Goal: Transaction & Acquisition: Purchase product/service

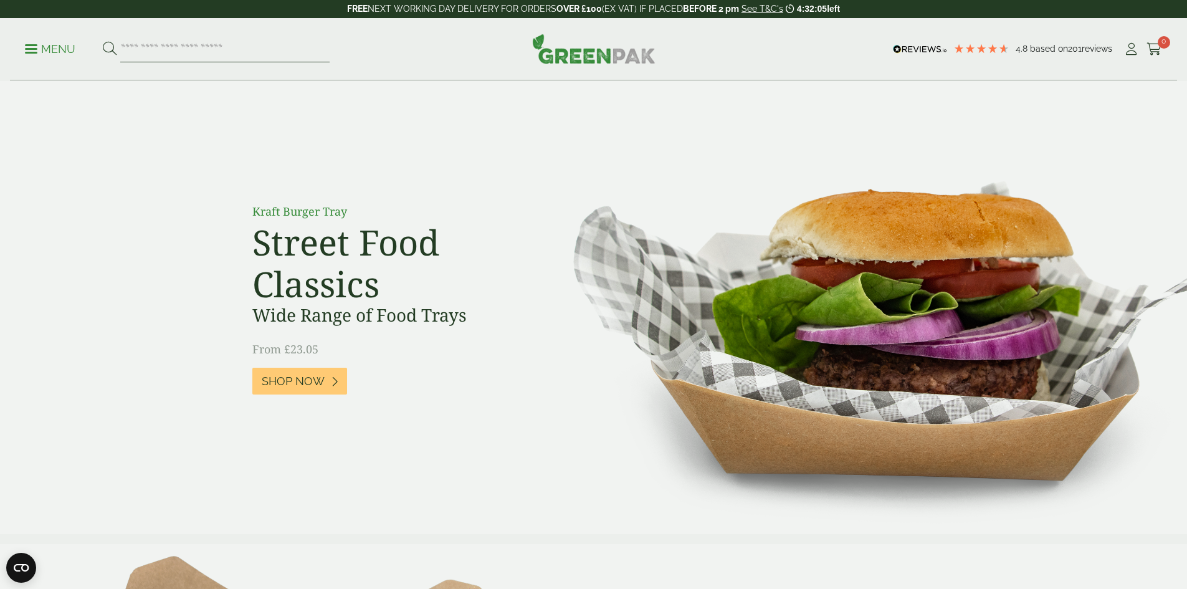
click at [184, 52] on input "search" at bounding box center [224, 49] width 209 height 26
click at [1128, 54] on icon at bounding box center [1132, 49] width 16 height 12
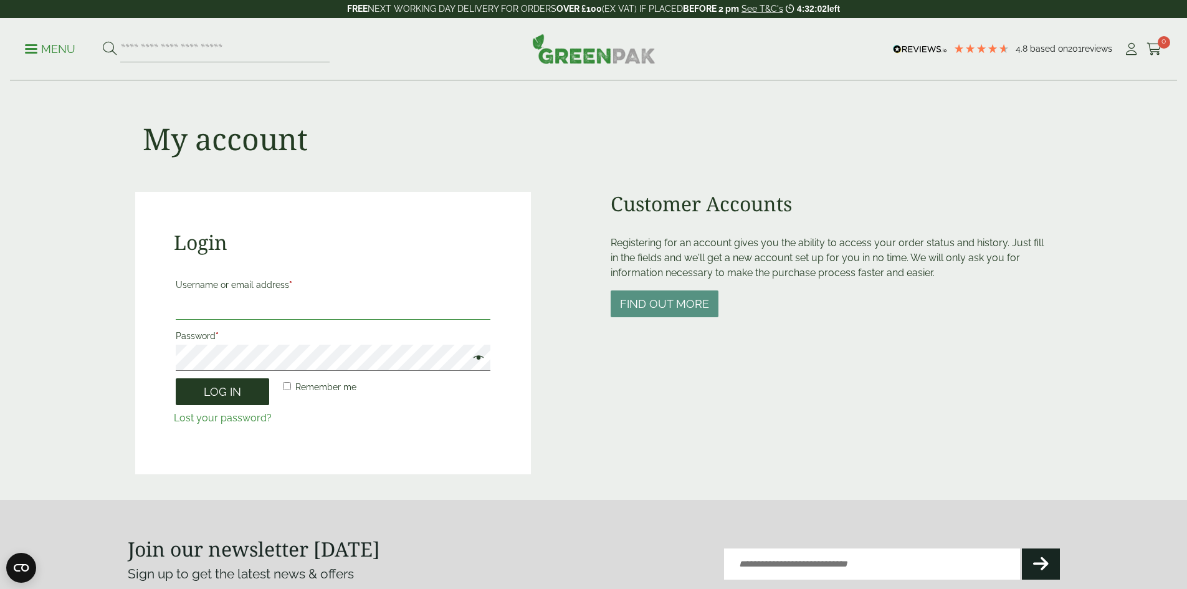
type input "**********"
click at [224, 396] on button "Log in" at bounding box center [222, 391] width 93 height 27
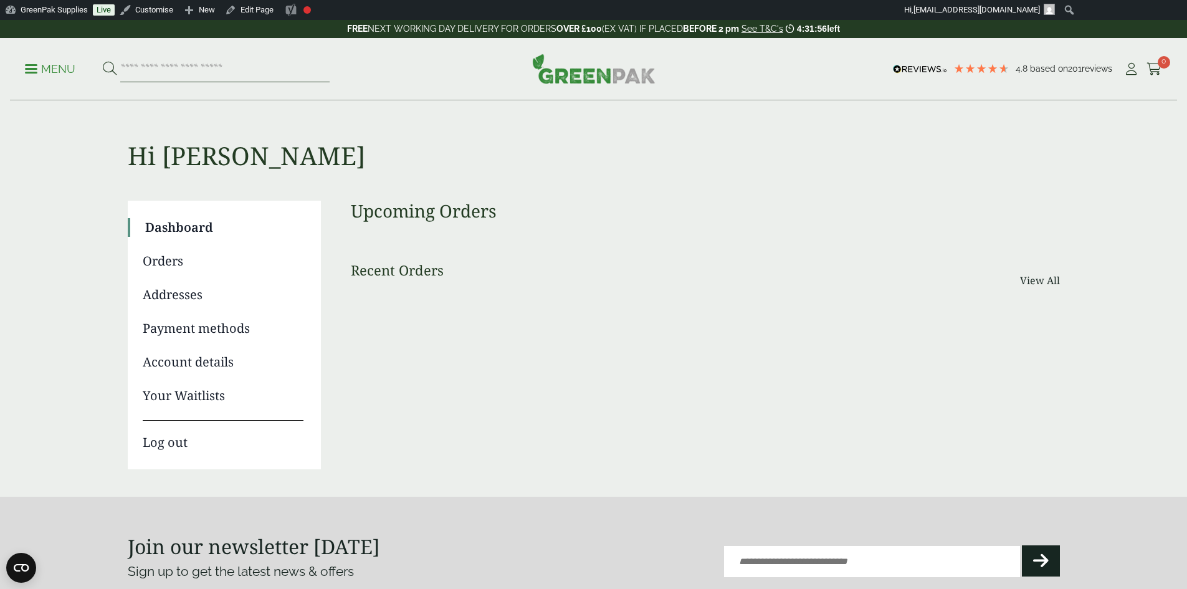
click at [193, 69] on input "search" at bounding box center [224, 69] width 209 height 26
type input "****"
click at [103, 61] on button at bounding box center [110, 69] width 14 height 16
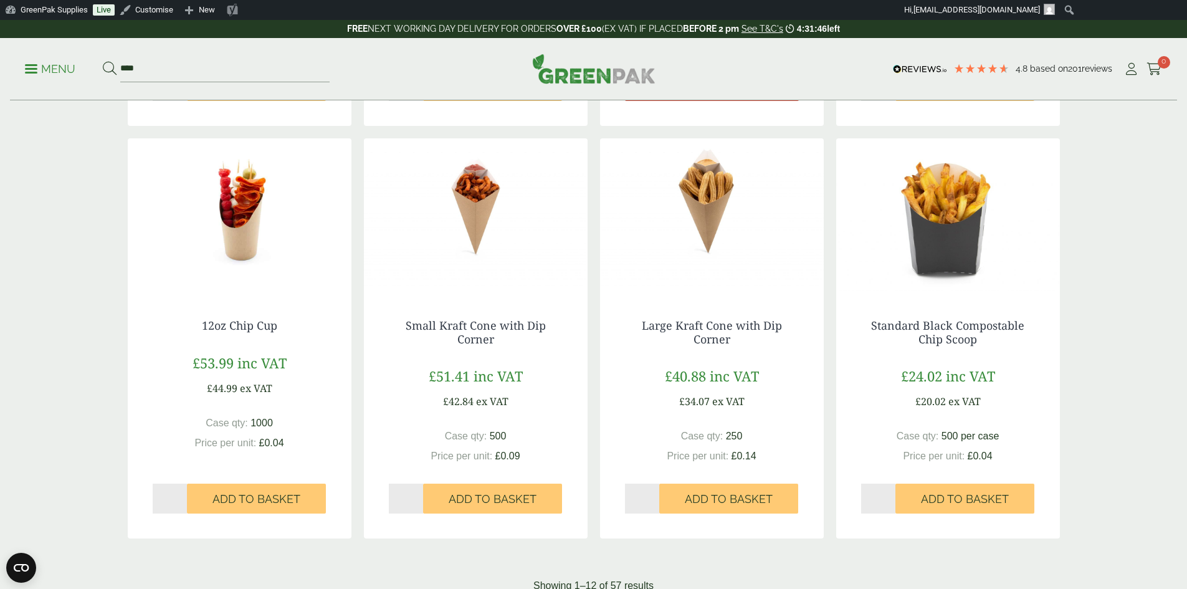
scroll to position [1184, 0]
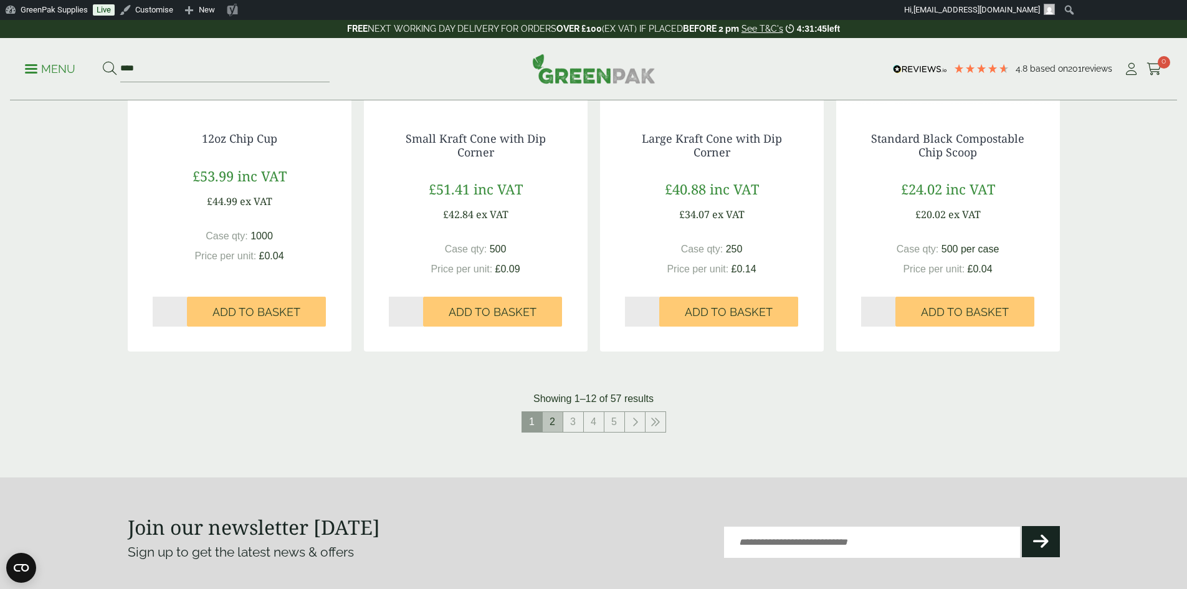
click at [553, 421] on link "2" at bounding box center [553, 422] width 20 height 20
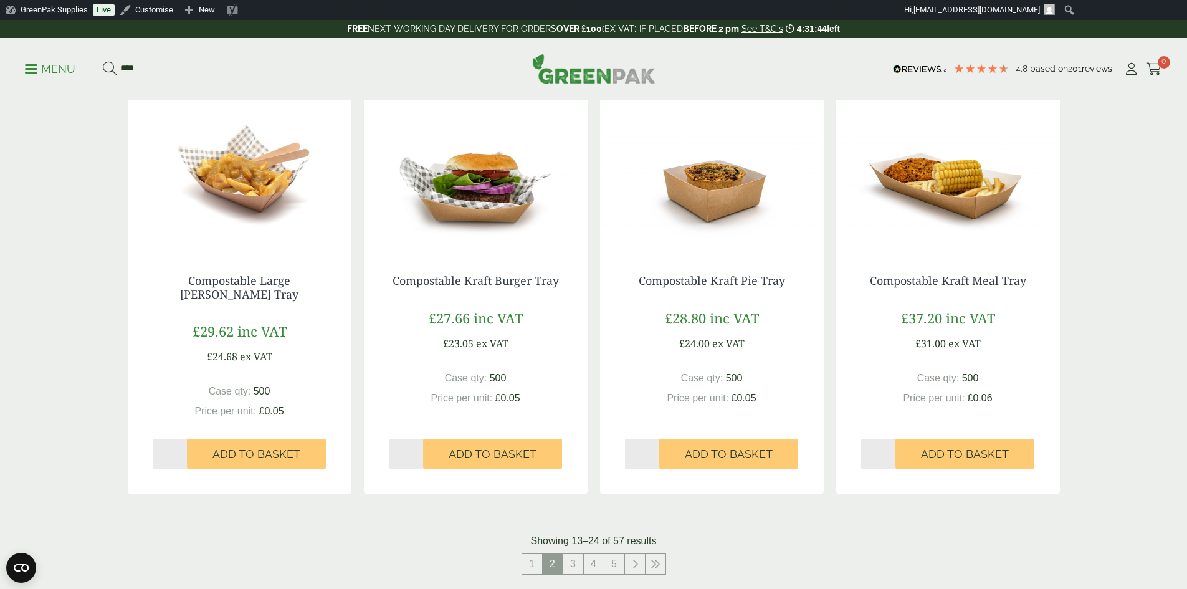
scroll to position [935, 0]
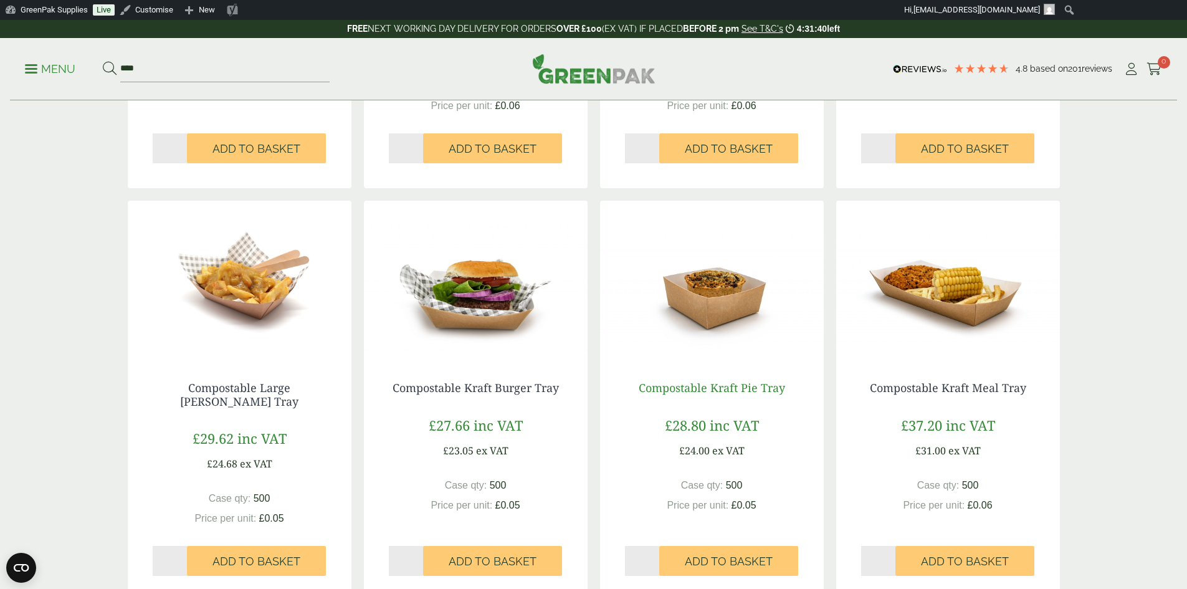
click at [748, 391] on link "Compostable Kraft Pie Tray" at bounding box center [712, 387] width 146 height 15
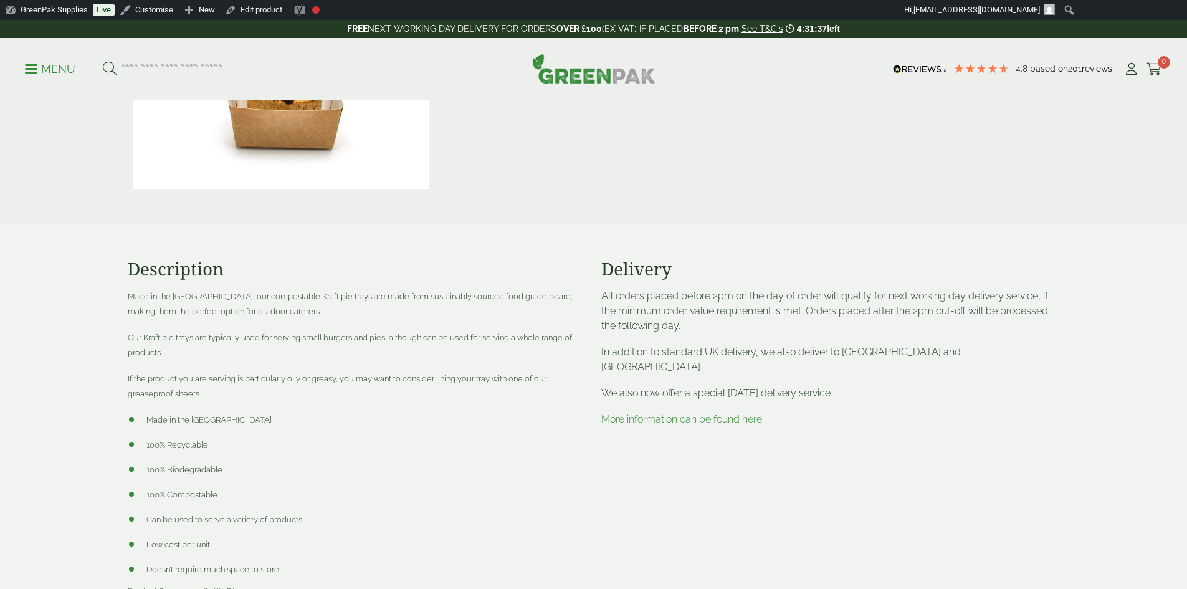
scroll to position [374, 0]
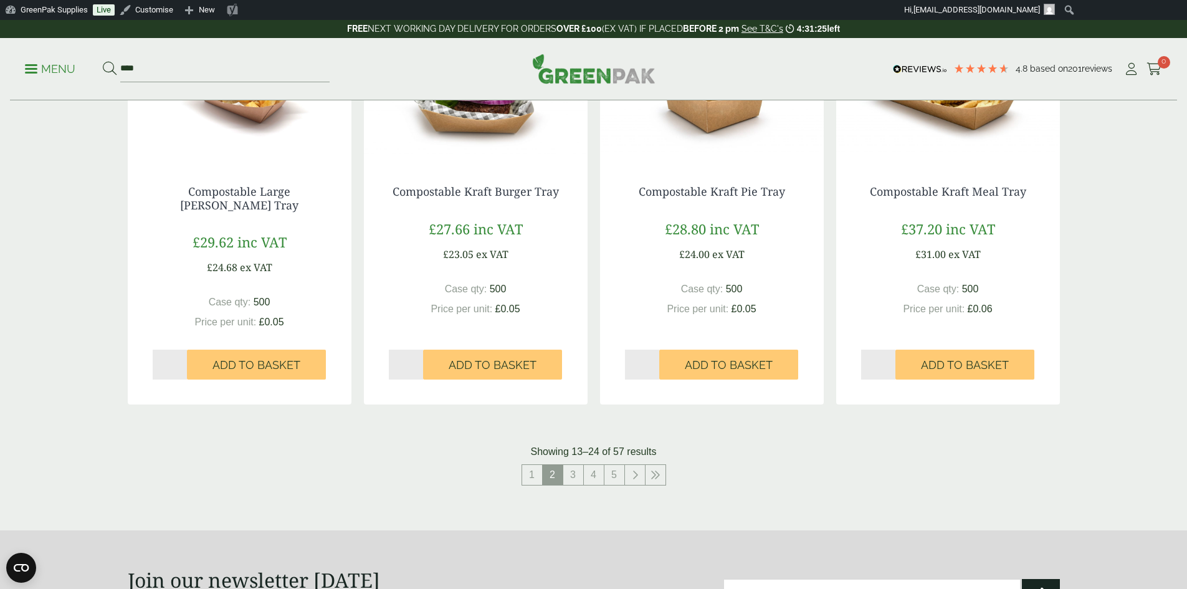
scroll to position [1184, 0]
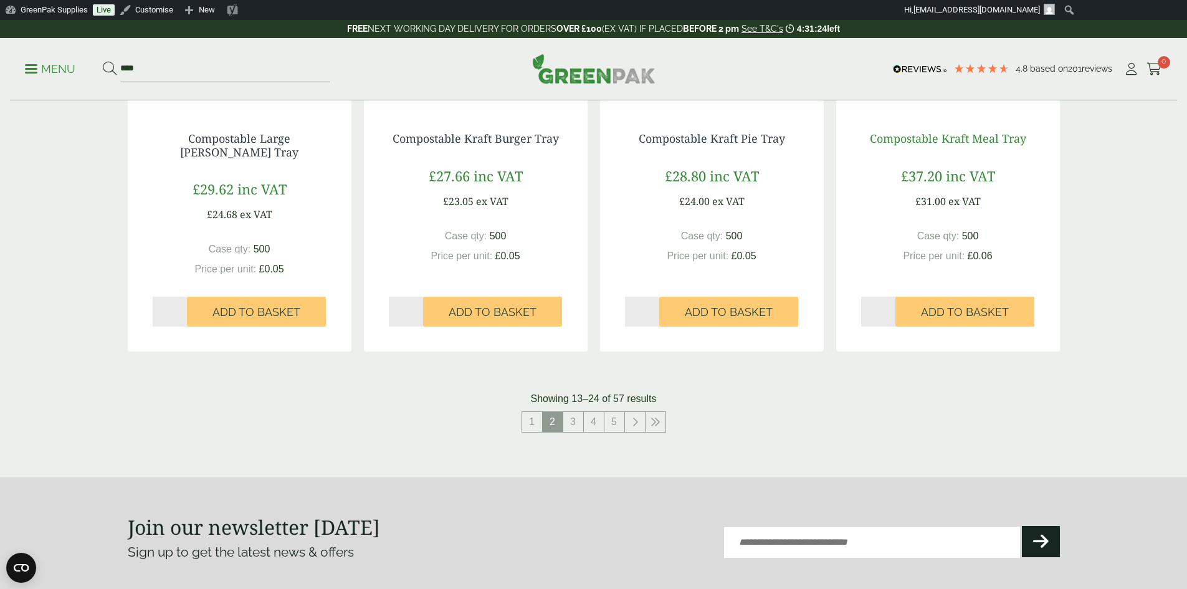
click at [919, 137] on link "Compostable Kraft Meal Tray" at bounding box center [948, 138] width 156 height 15
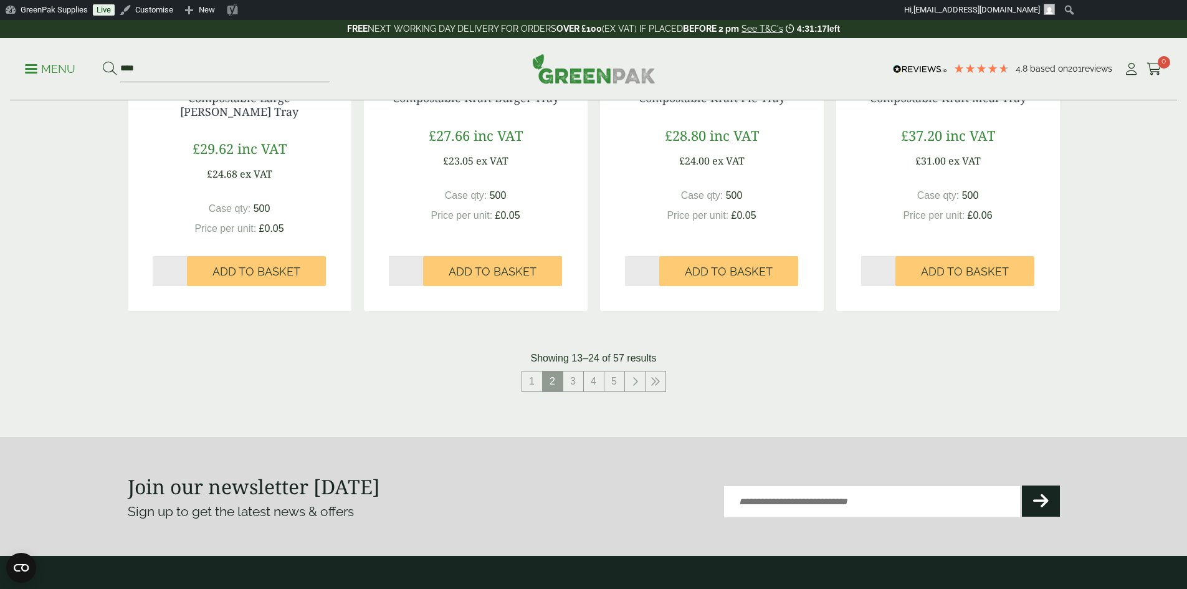
scroll to position [1246, 0]
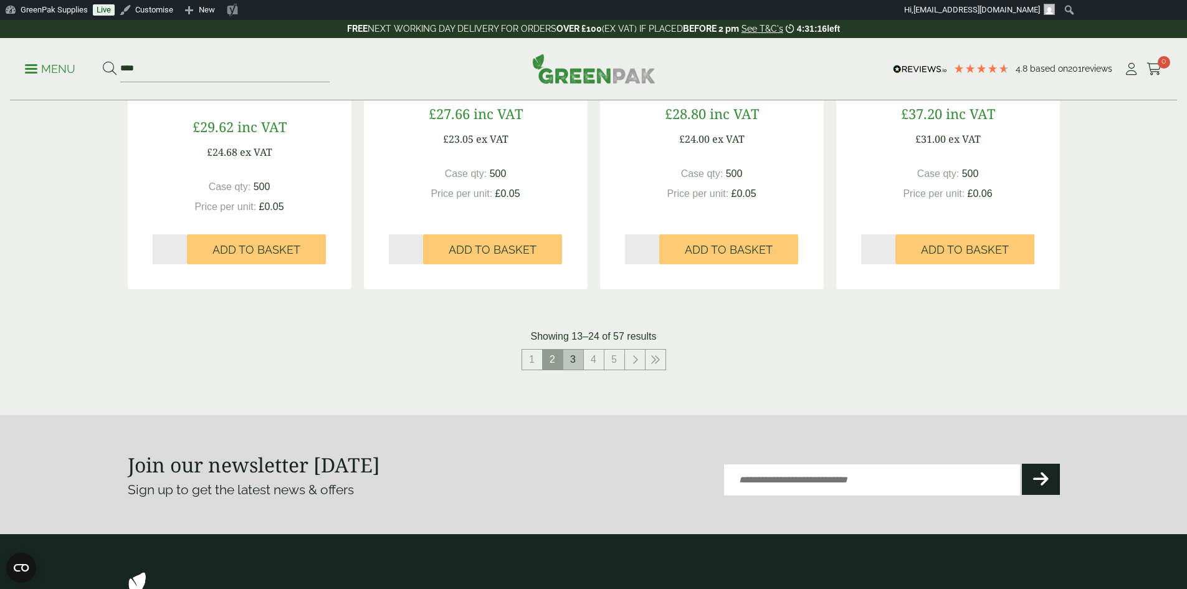
click at [571, 353] on link "3" at bounding box center [573, 360] width 20 height 20
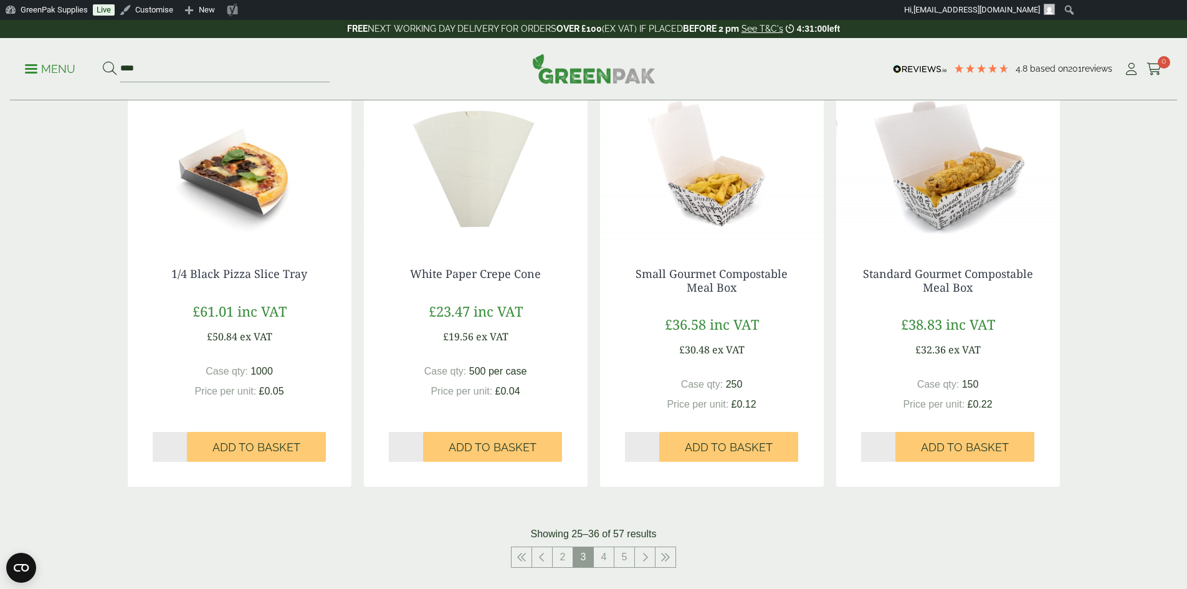
scroll to position [1059, 0]
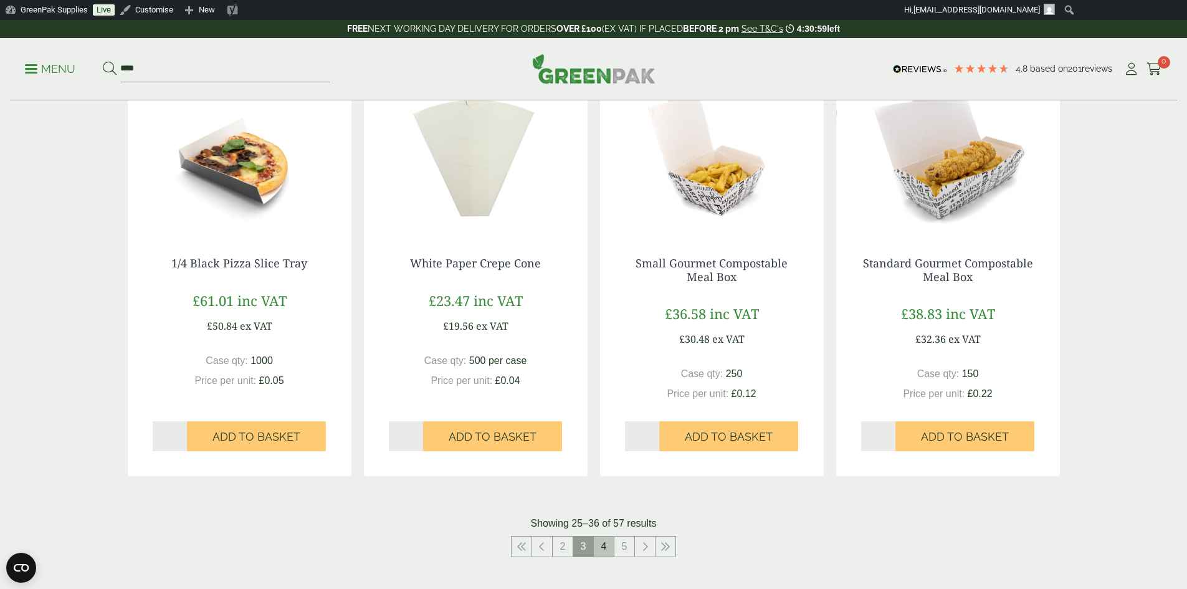
click at [600, 550] on link "4" at bounding box center [604, 547] width 20 height 20
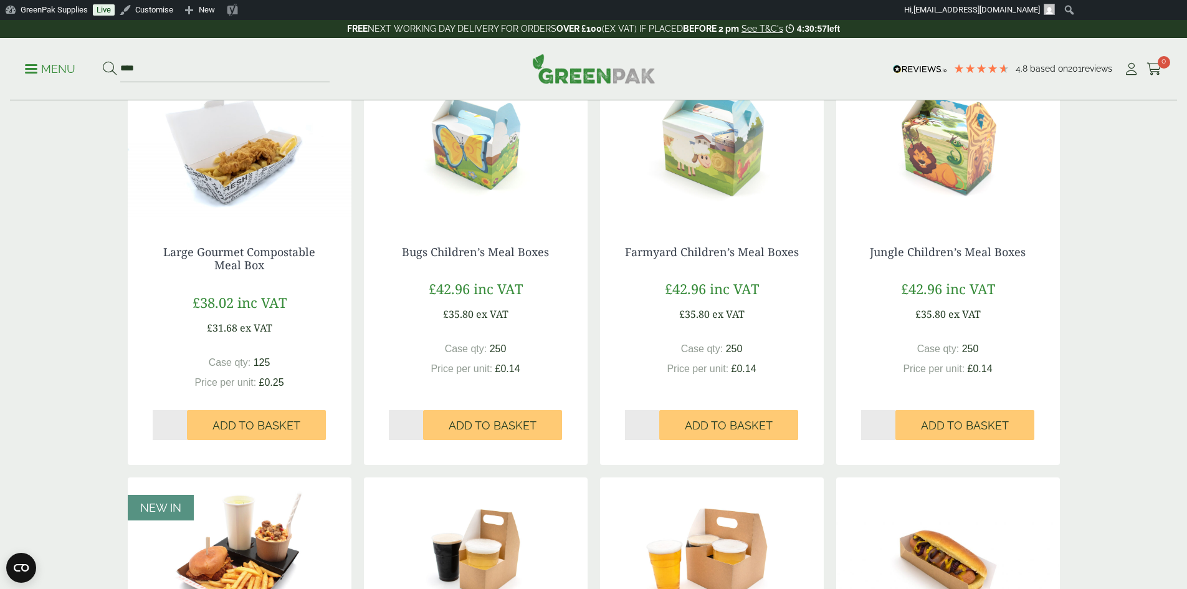
scroll to position [62, 0]
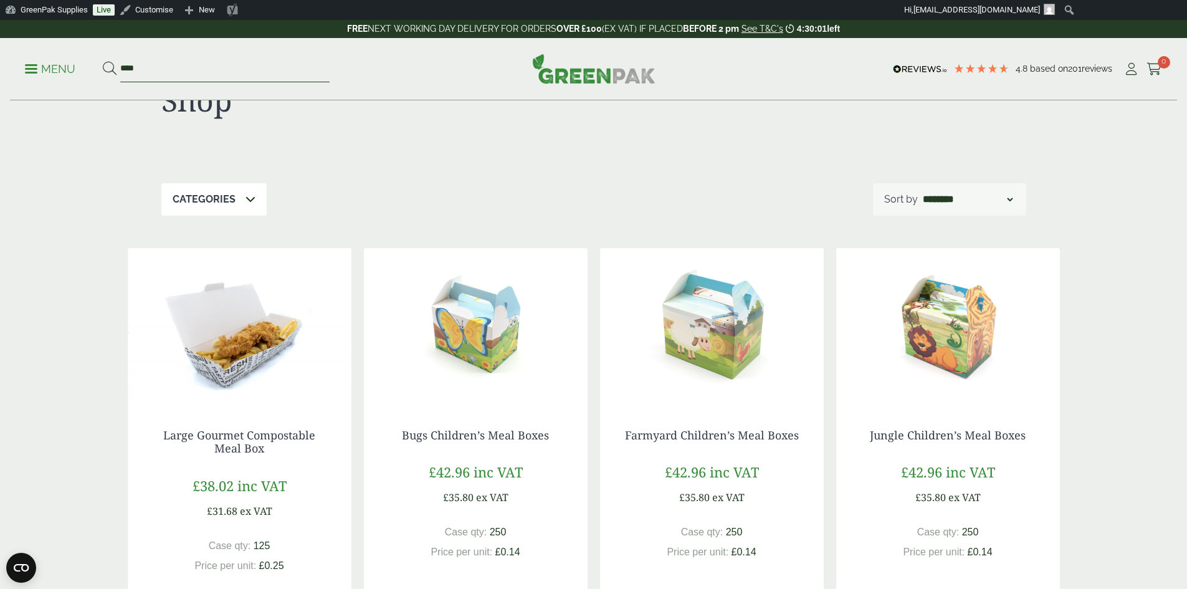
drag, startPoint x: 174, startPoint y: 69, endPoint x: 26, endPoint y: 68, distance: 148.3
click at [26, 68] on div "Menu **** 4.8 Based on 201 reviews Cart" at bounding box center [593, 69] width 1167 height 62
type input "*********"
click at [103, 61] on button at bounding box center [110, 69] width 14 height 16
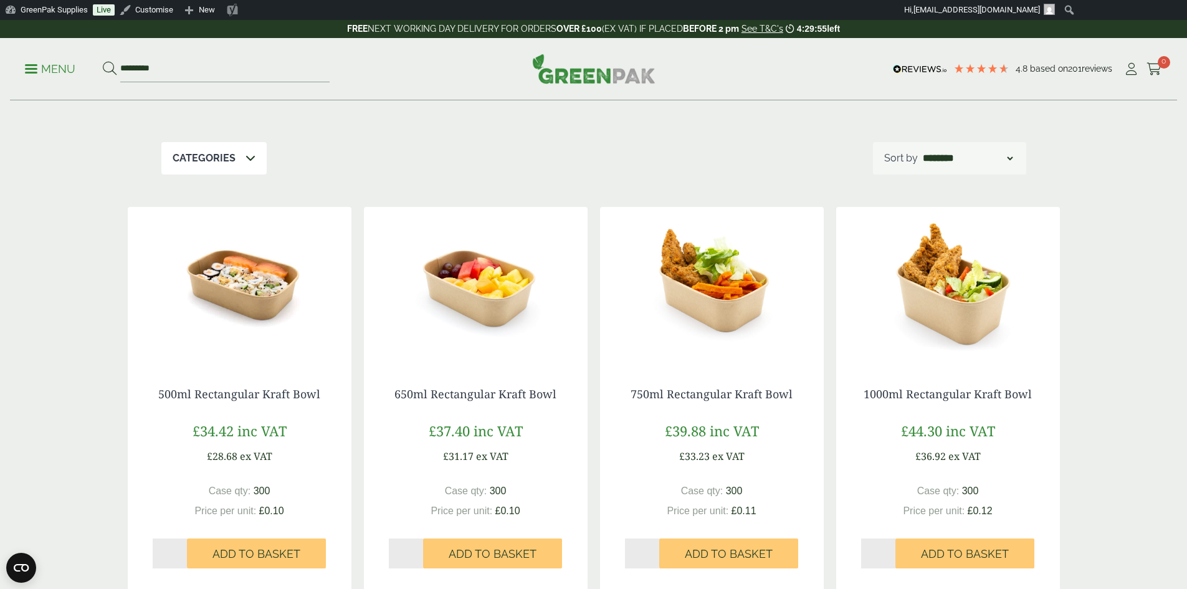
scroll to position [125, 0]
